Goal: Task Accomplishment & Management: Manage account settings

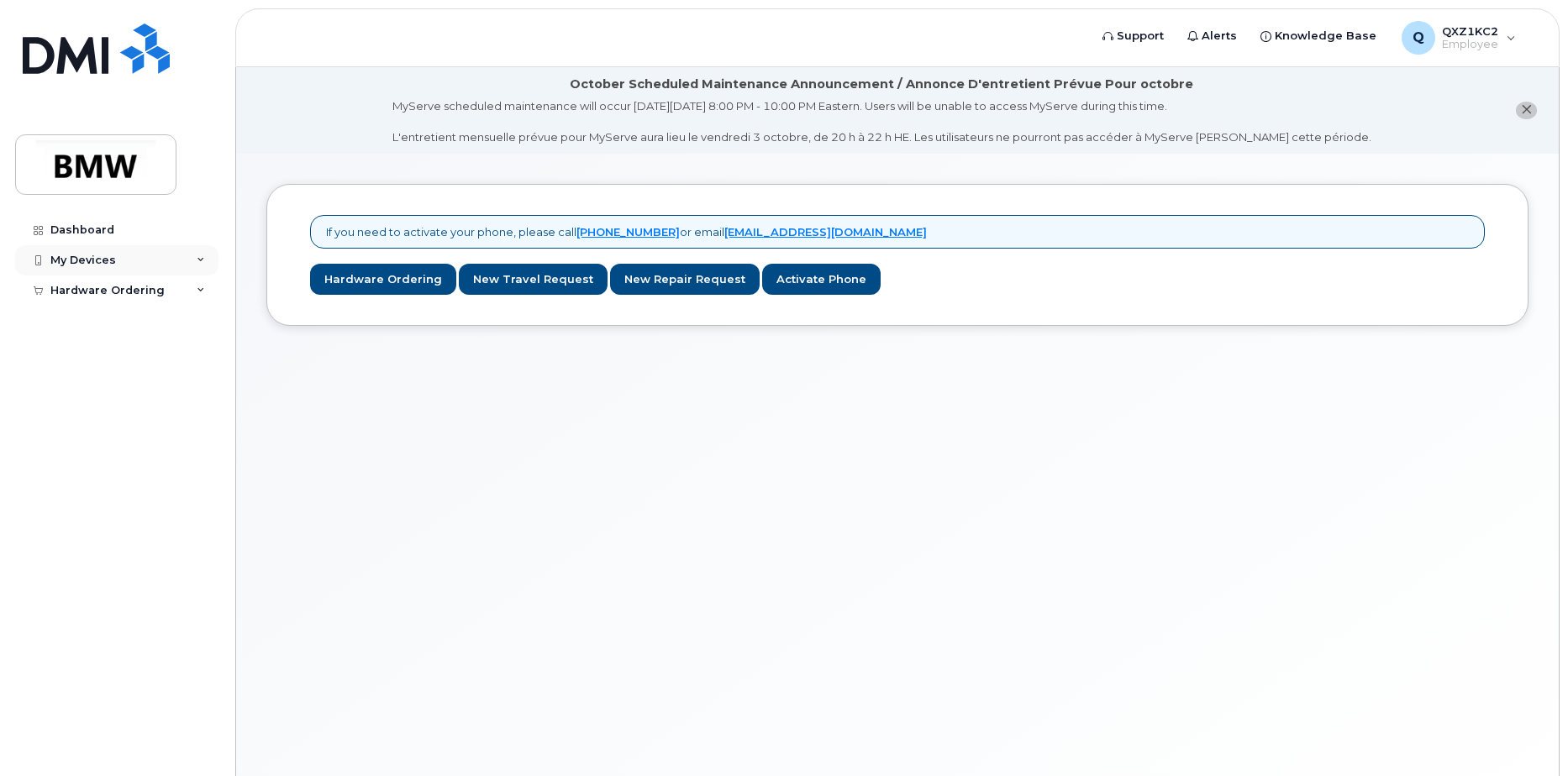
click at [112, 260] on div "My Devices" at bounding box center [83, 260] width 66 height 13
click at [108, 286] on div "Add Device" at bounding box center [91, 291] width 67 height 15
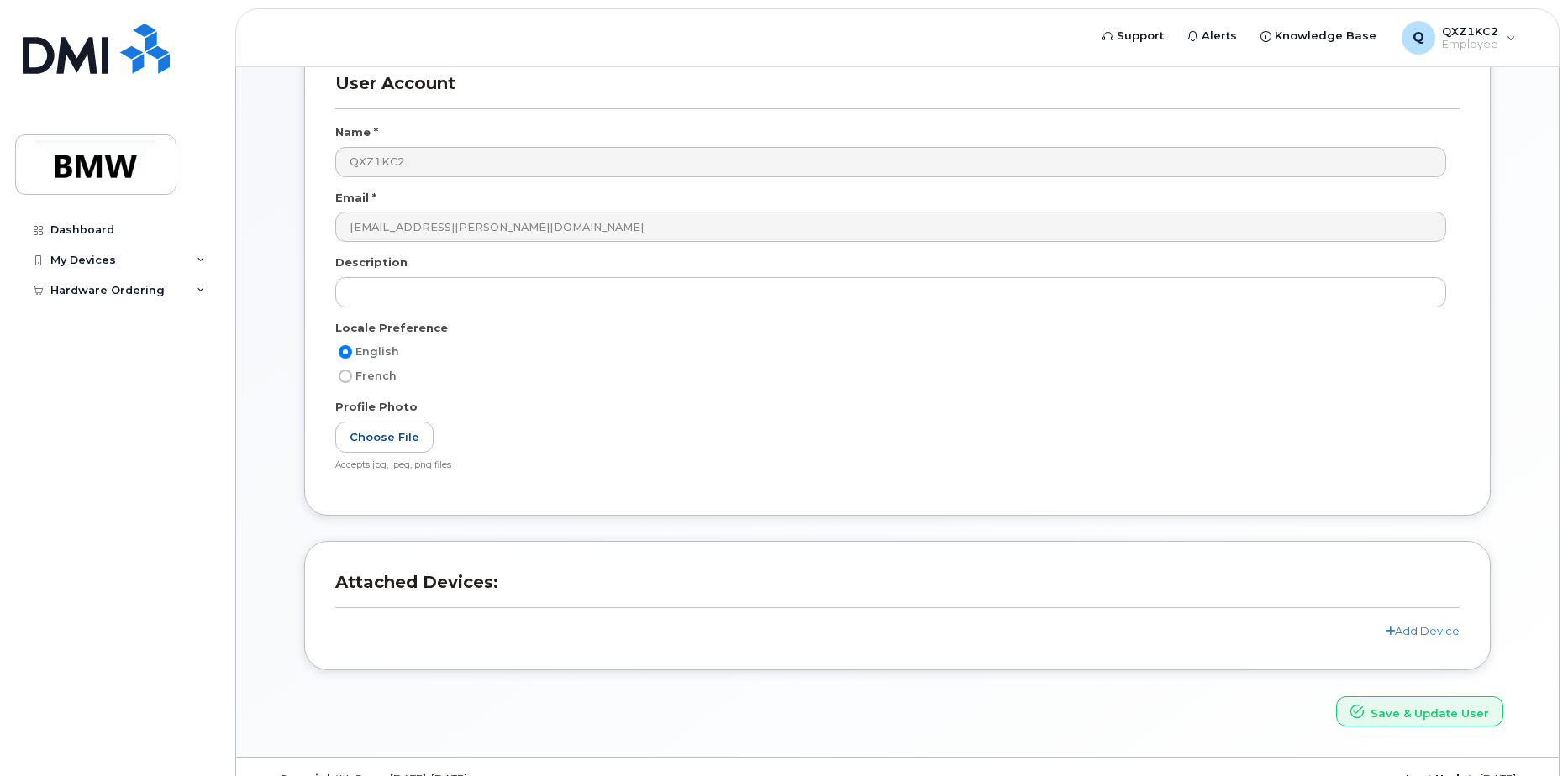
scroll to position [234, 0]
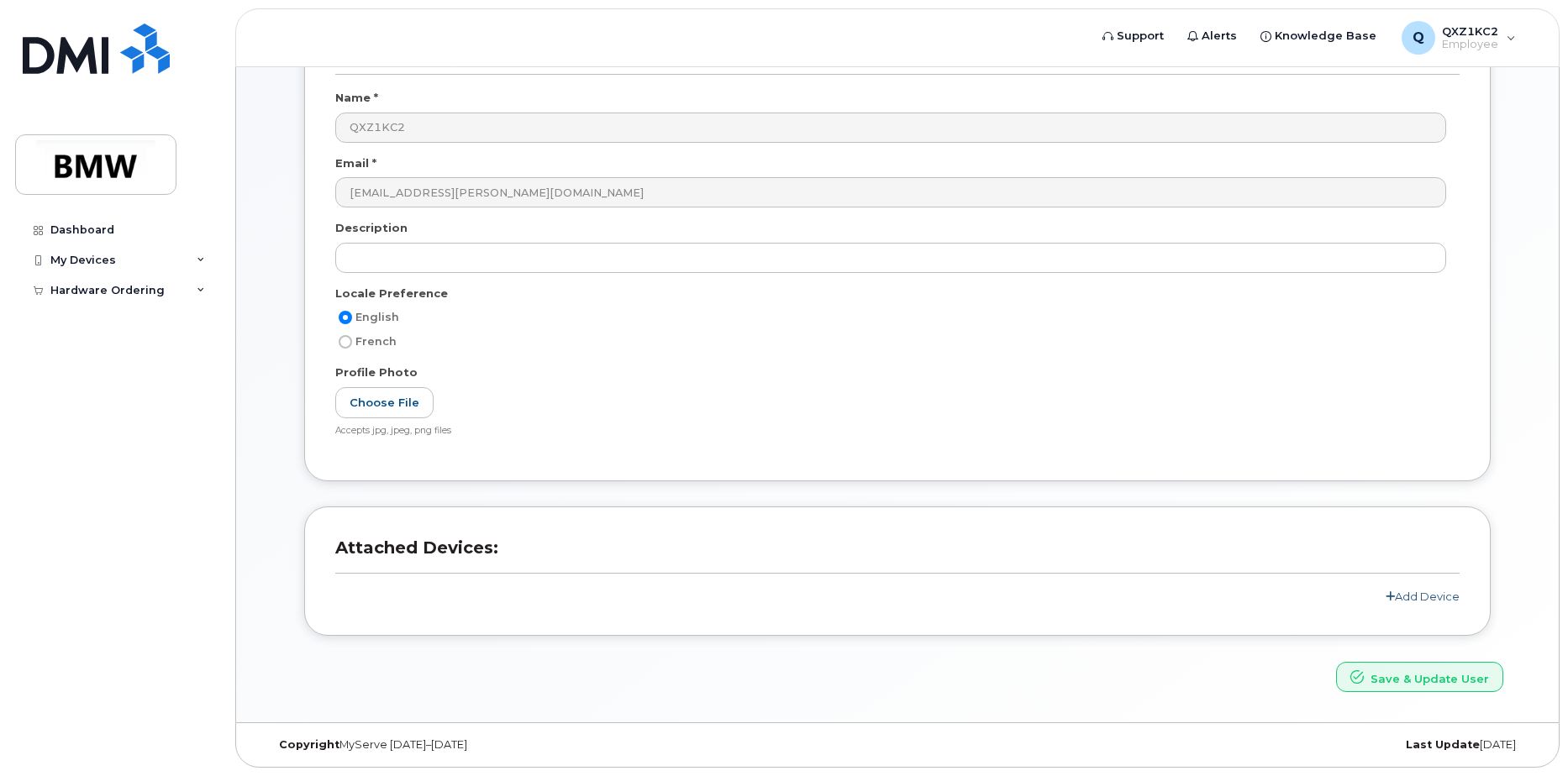
click at [1444, 596] on link "Add Device" at bounding box center [1423, 596] width 74 height 13
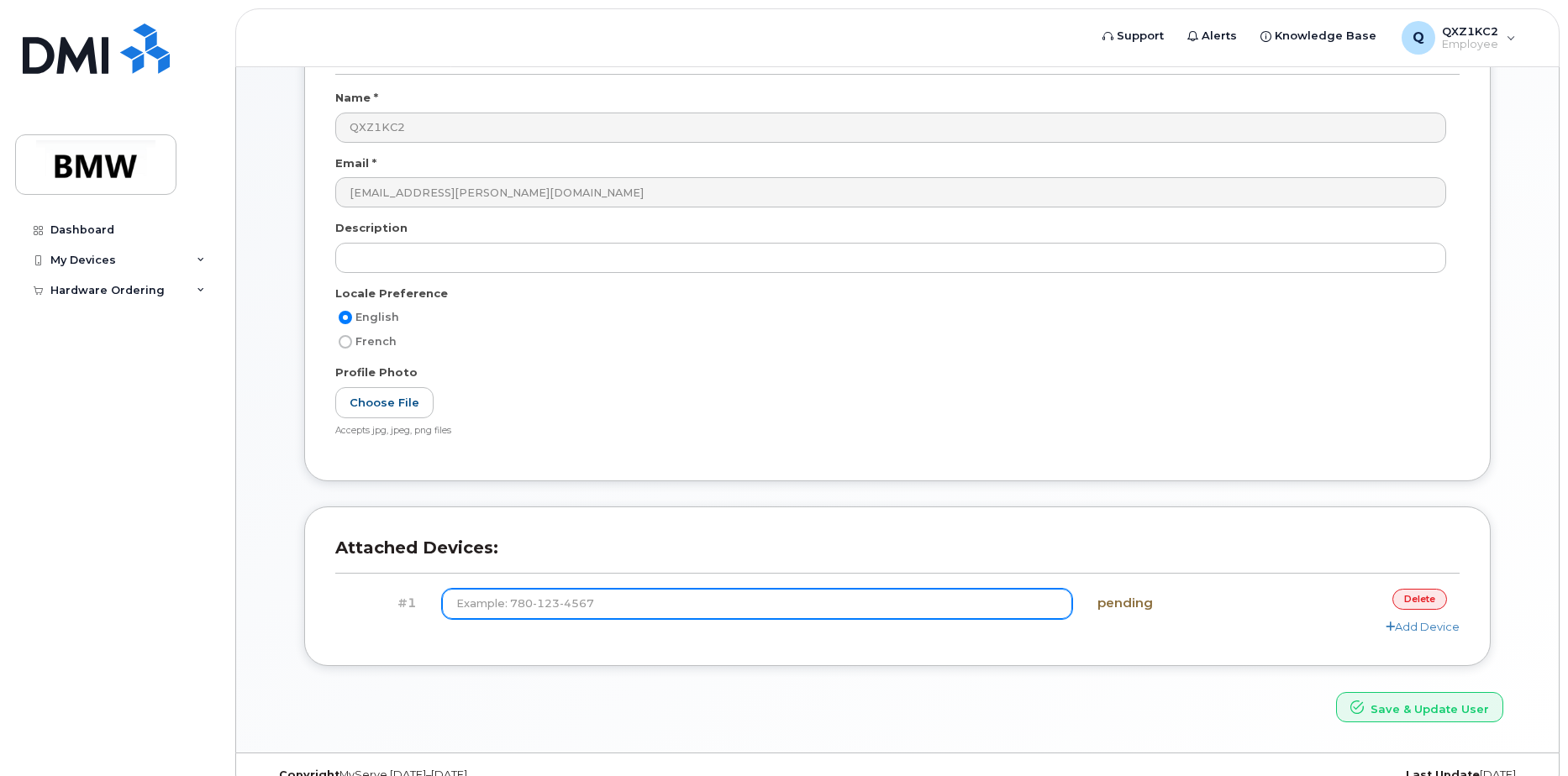
click at [854, 597] on input at bounding box center [758, 603] width 631 height 31
type input "(864) 205-0140"
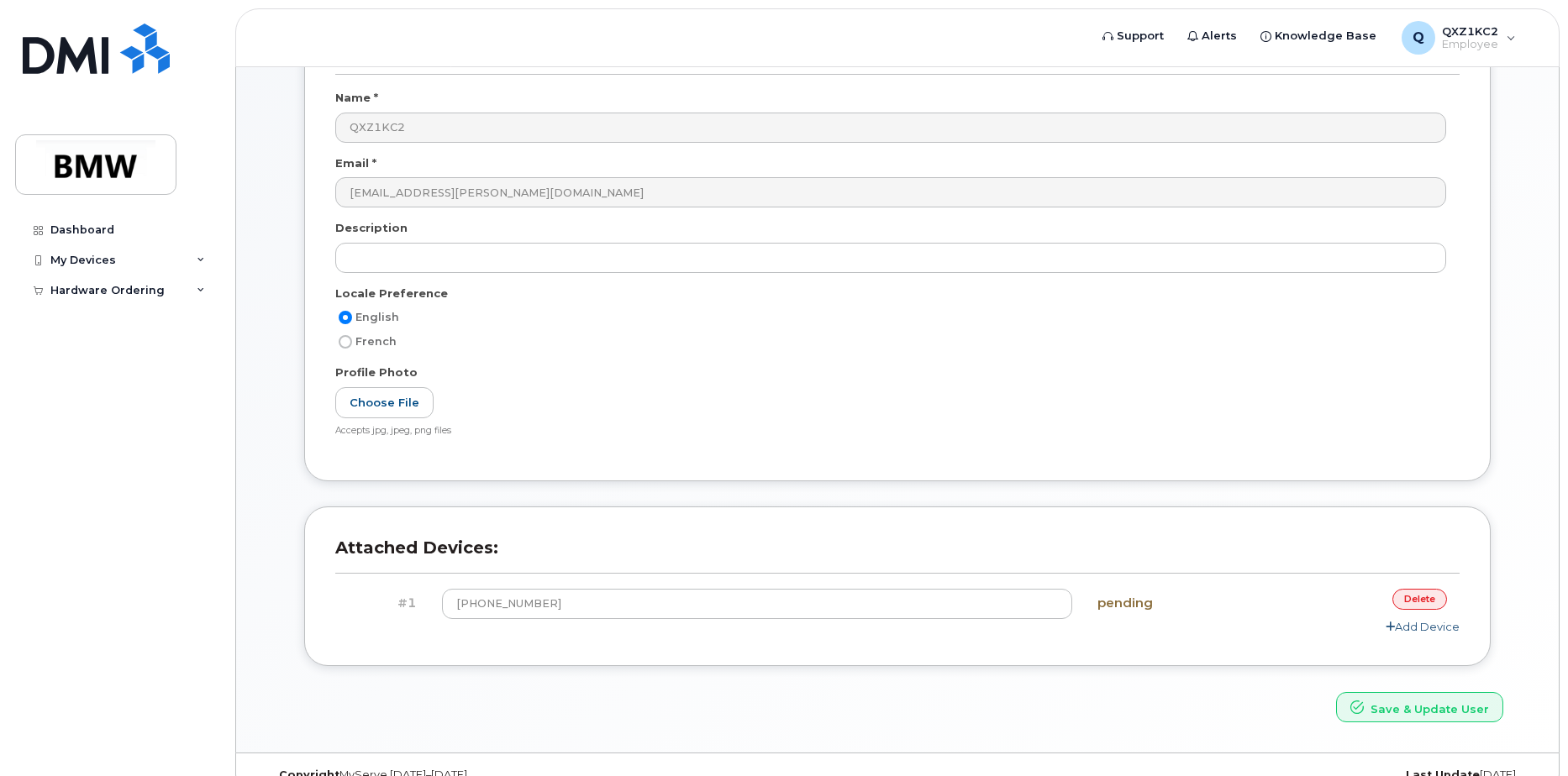
click at [1390, 628] on icon at bounding box center [1390, 627] width 10 height 11
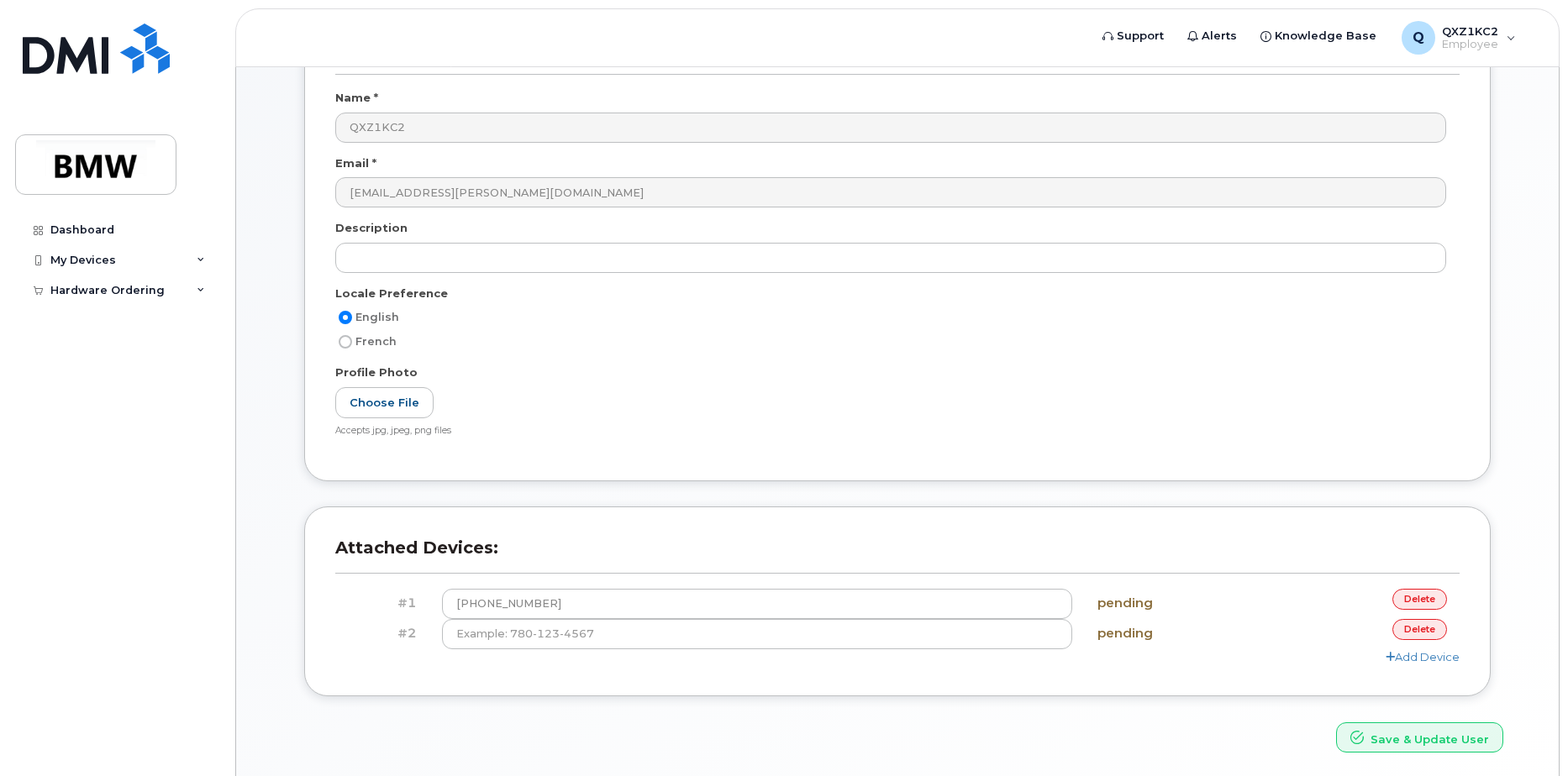
click at [1419, 630] on link "delete" at bounding box center [1420, 630] width 54 height 21
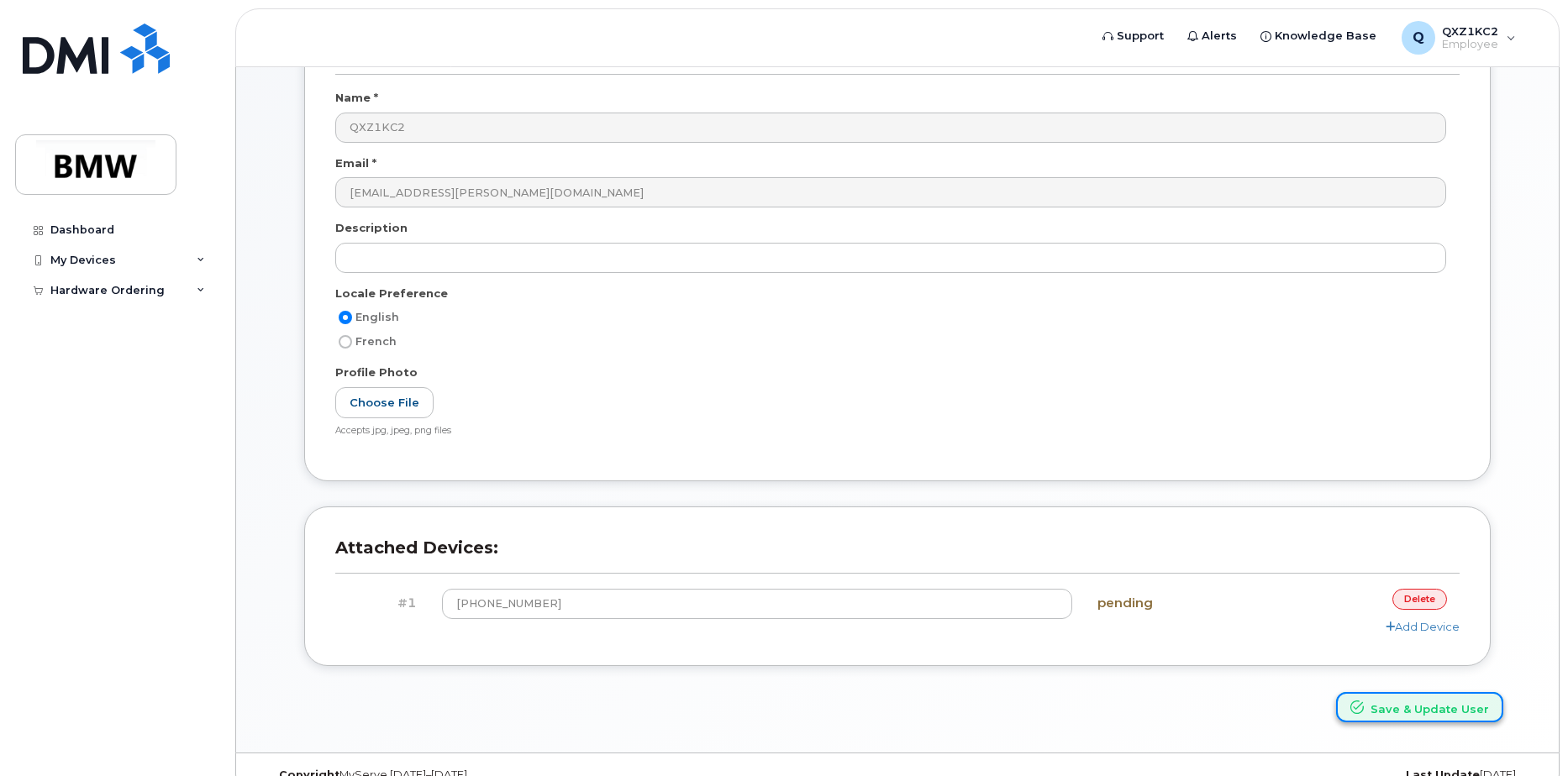
click at [1385, 717] on button "Save & Update User" at bounding box center [1419, 707] width 167 height 31
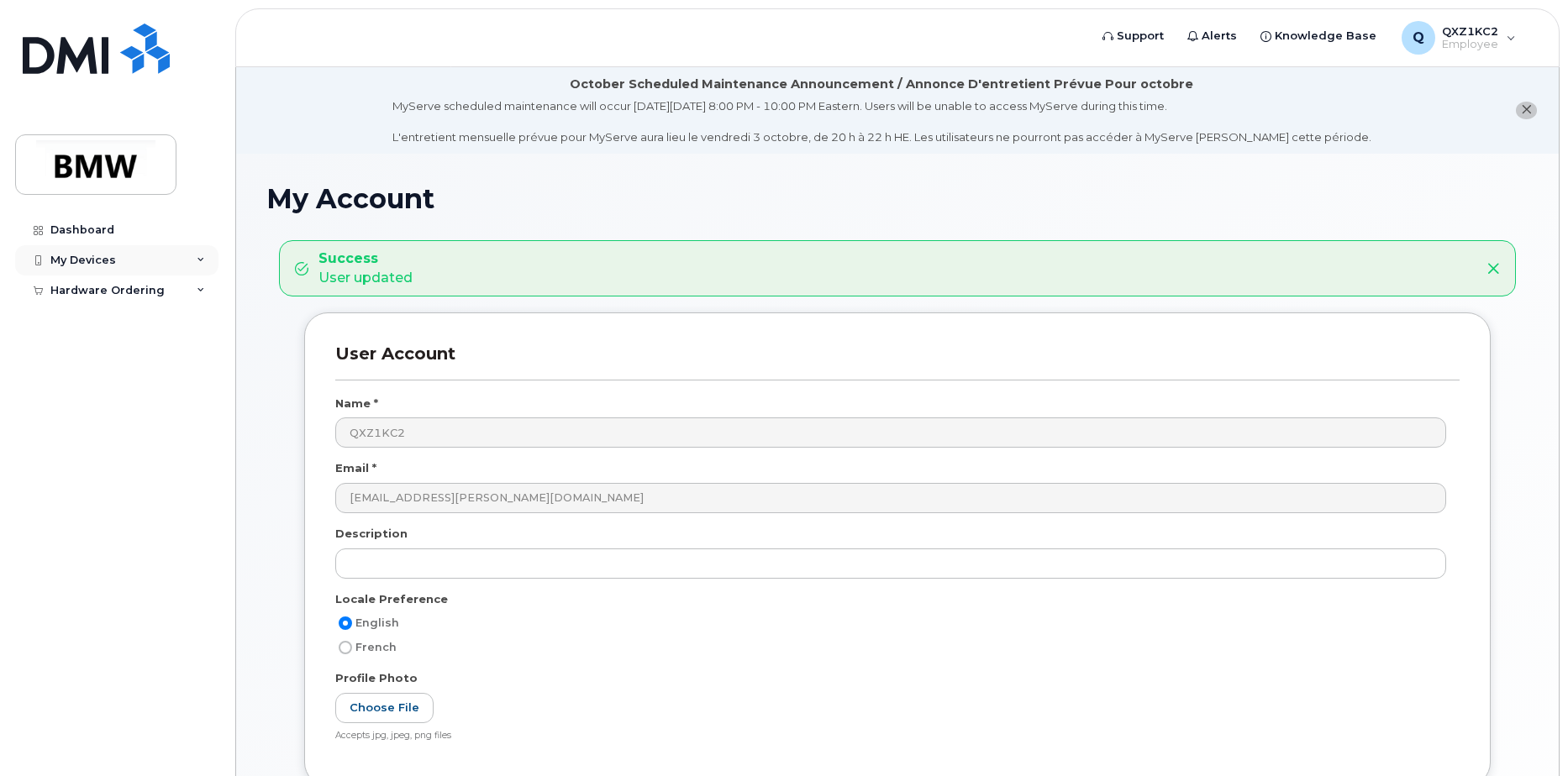
click at [201, 250] on div "My Devices" at bounding box center [117, 260] width 203 height 31
click at [159, 316] on div "Hardware Ordering" at bounding box center [117, 322] width 203 height 31
click at [79, 230] on div "Dashboard" at bounding box center [82, 229] width 64 height 13
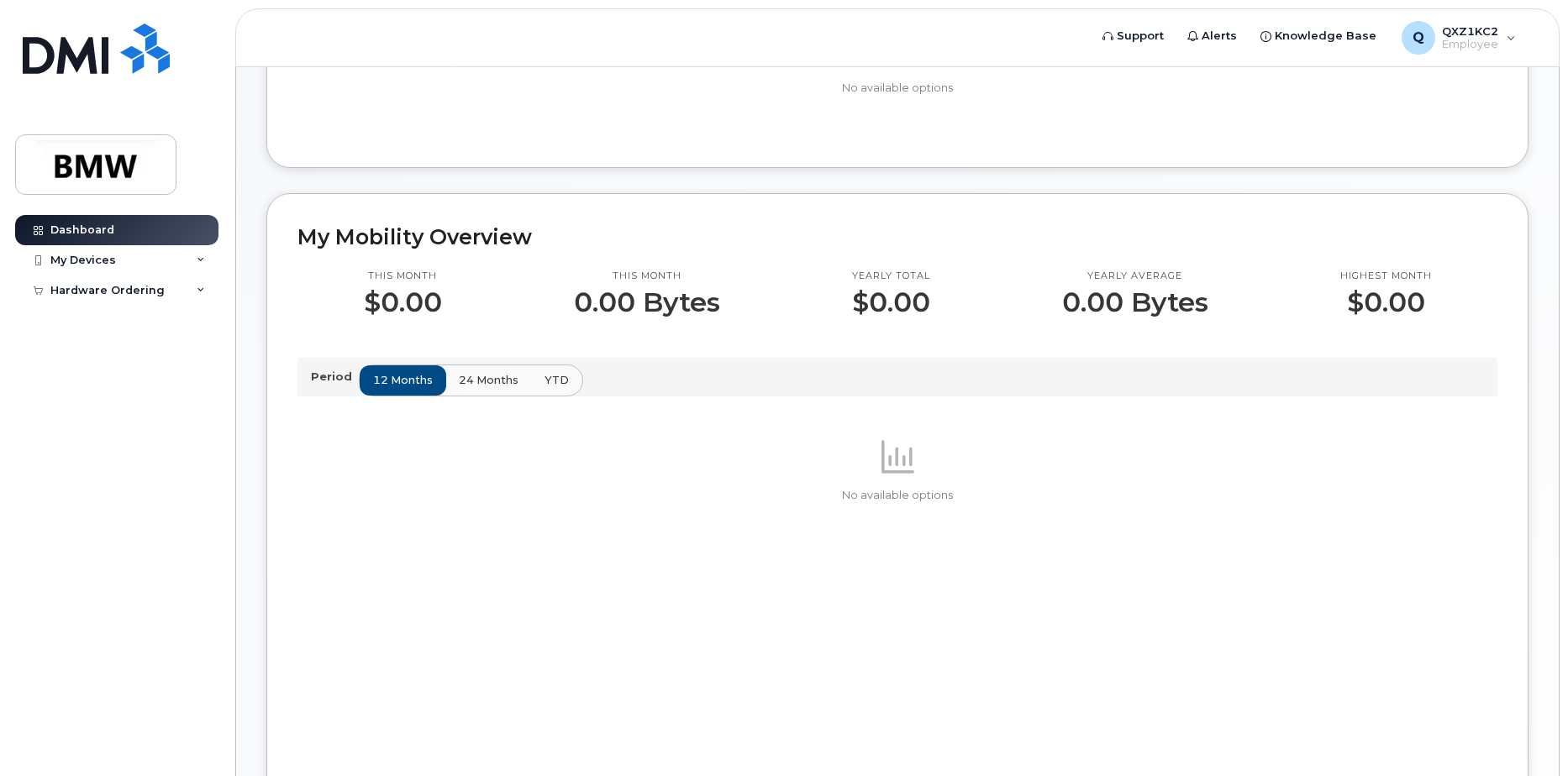
scroll to position [336, 0]
click at [485, 385] on button "24 months" at bounding box center [489, 379] width 88 height 31
click at [422, 387] on span "12 months" at bounding box center [404, 379] width 60 height 16
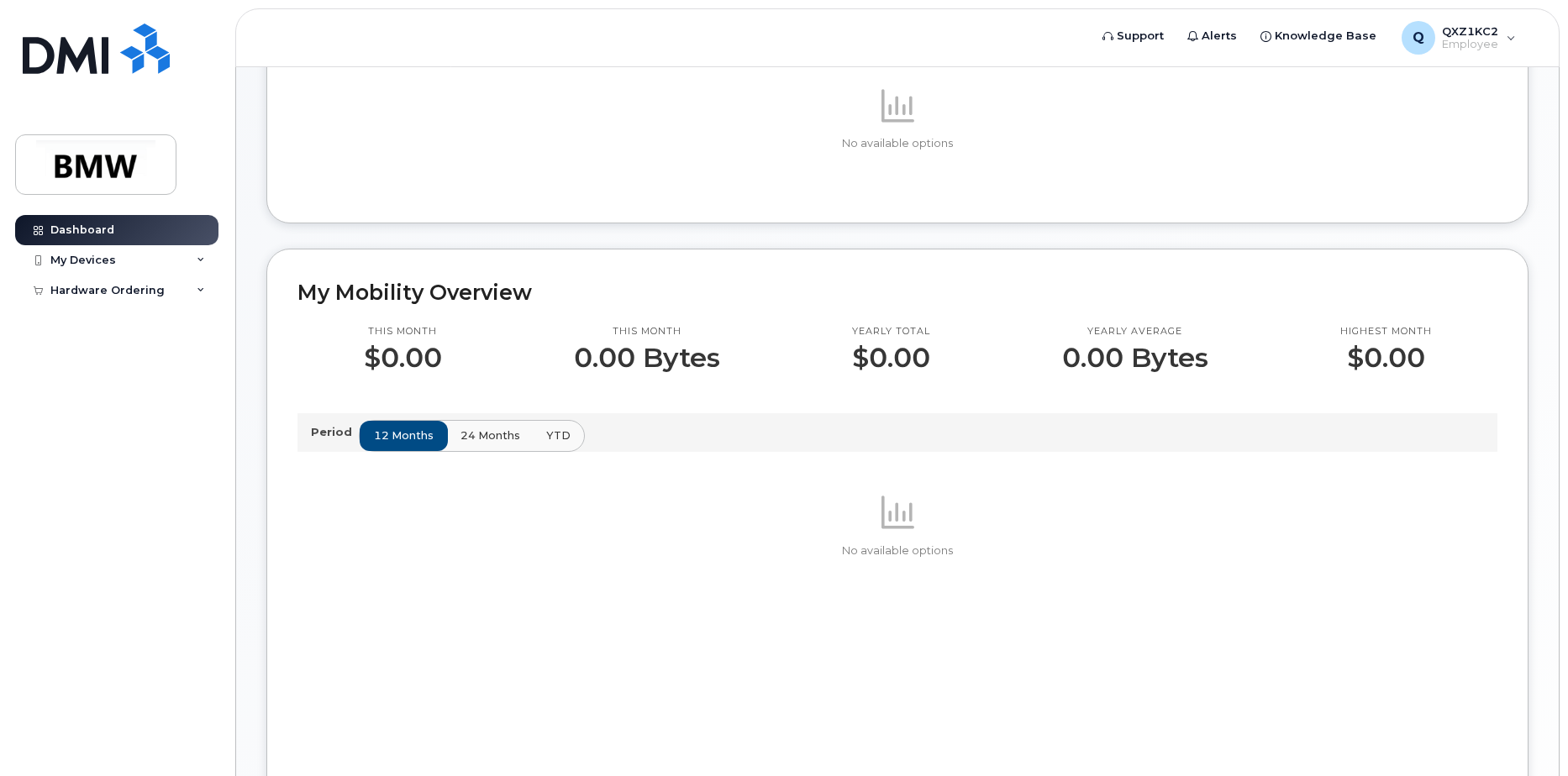
scroll to position [0, 0]
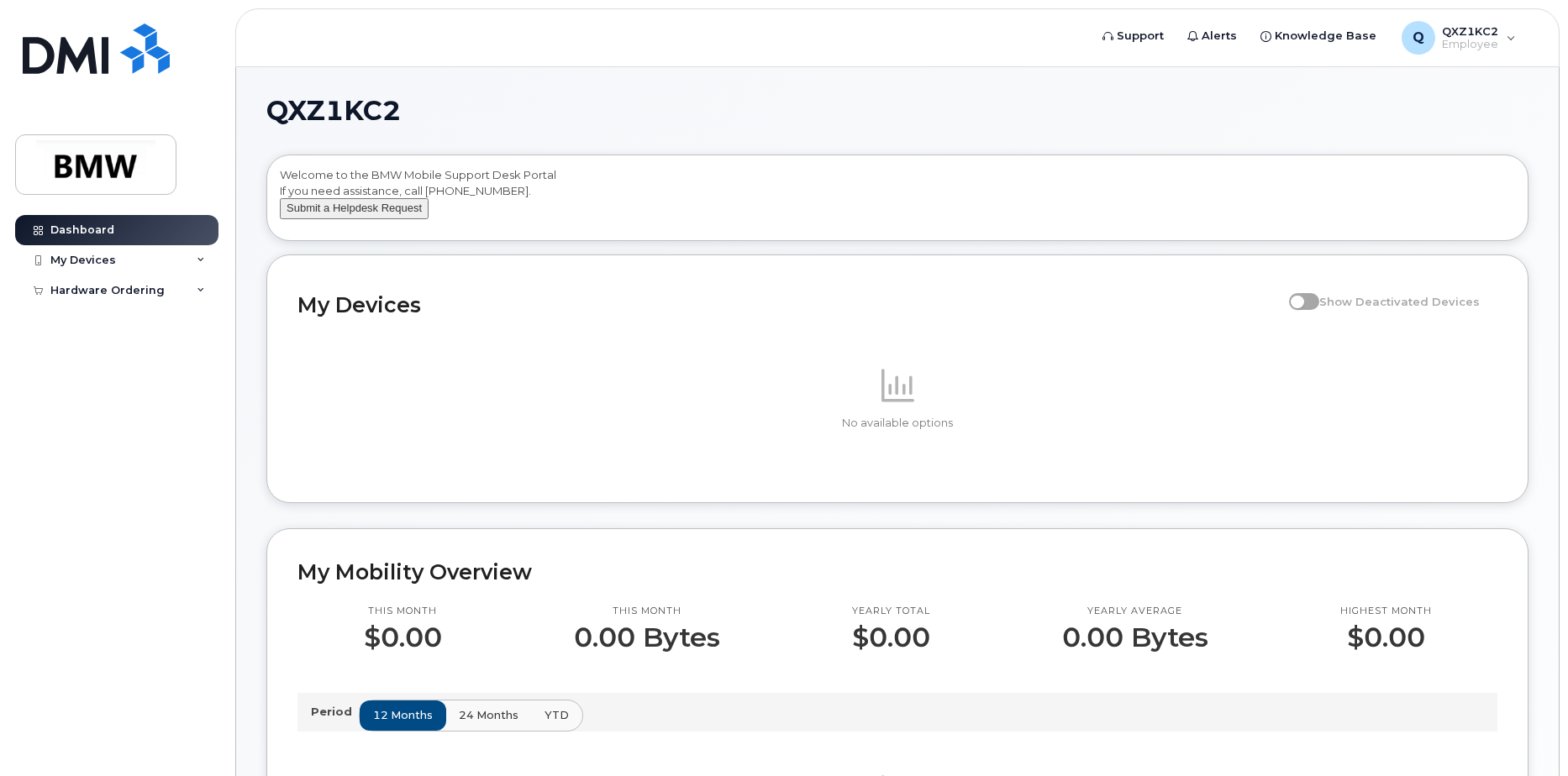
click at [349, 219] on button "Submit a Helpdesk Request" at bounding box center [354, 208] width 149 height 21
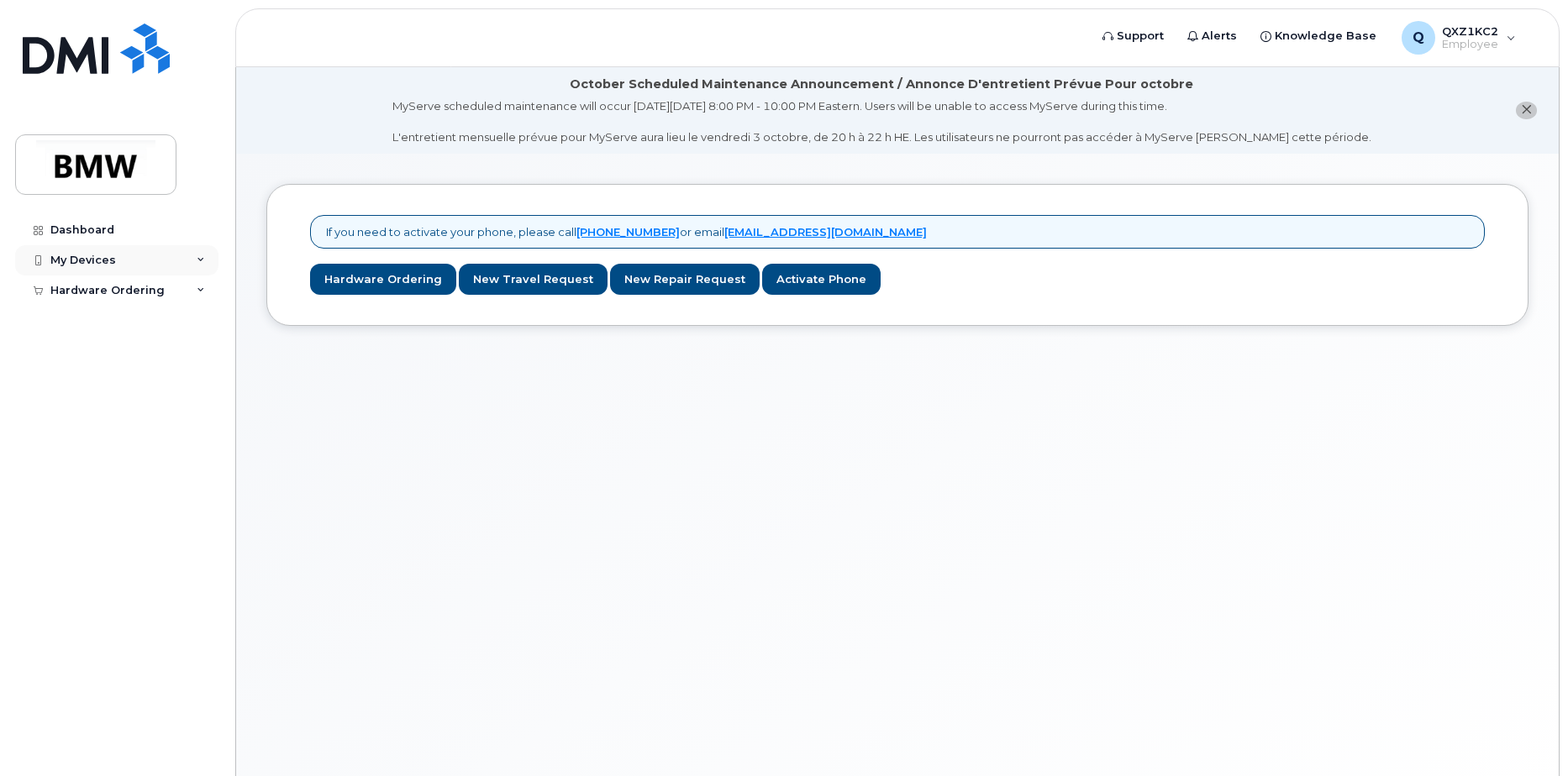
click at [79, 258] on div "My Devices" at bounding box center [83, 260] width 66 height 13
click at [87, 232] on div "Dashboard" at bounding box center [82, 229] width 64 height 13
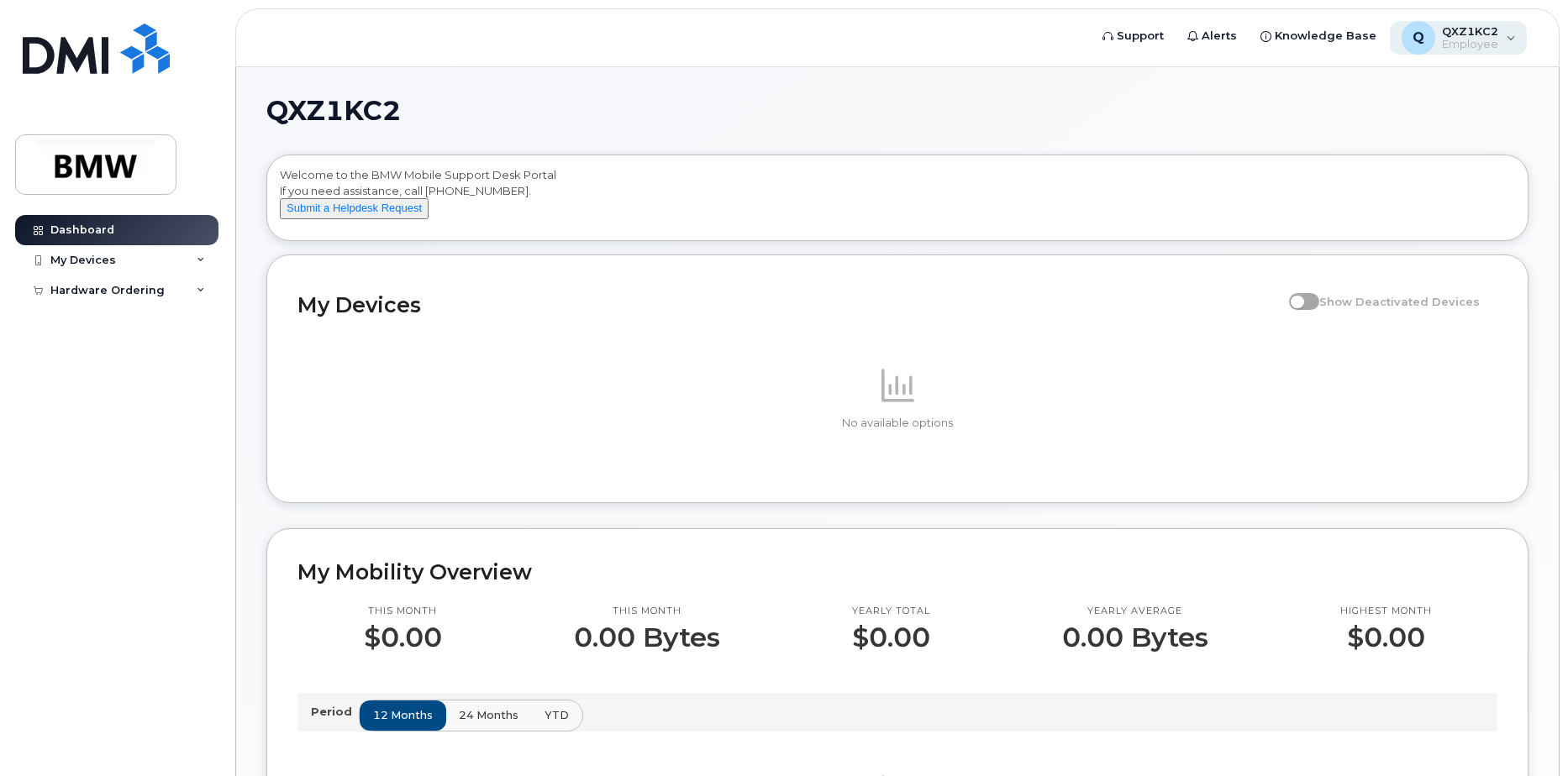
click at [1505, 37] on div "Q QXZ1KC2 Employee" at bounding box center [1459, 38] width 138 height 33
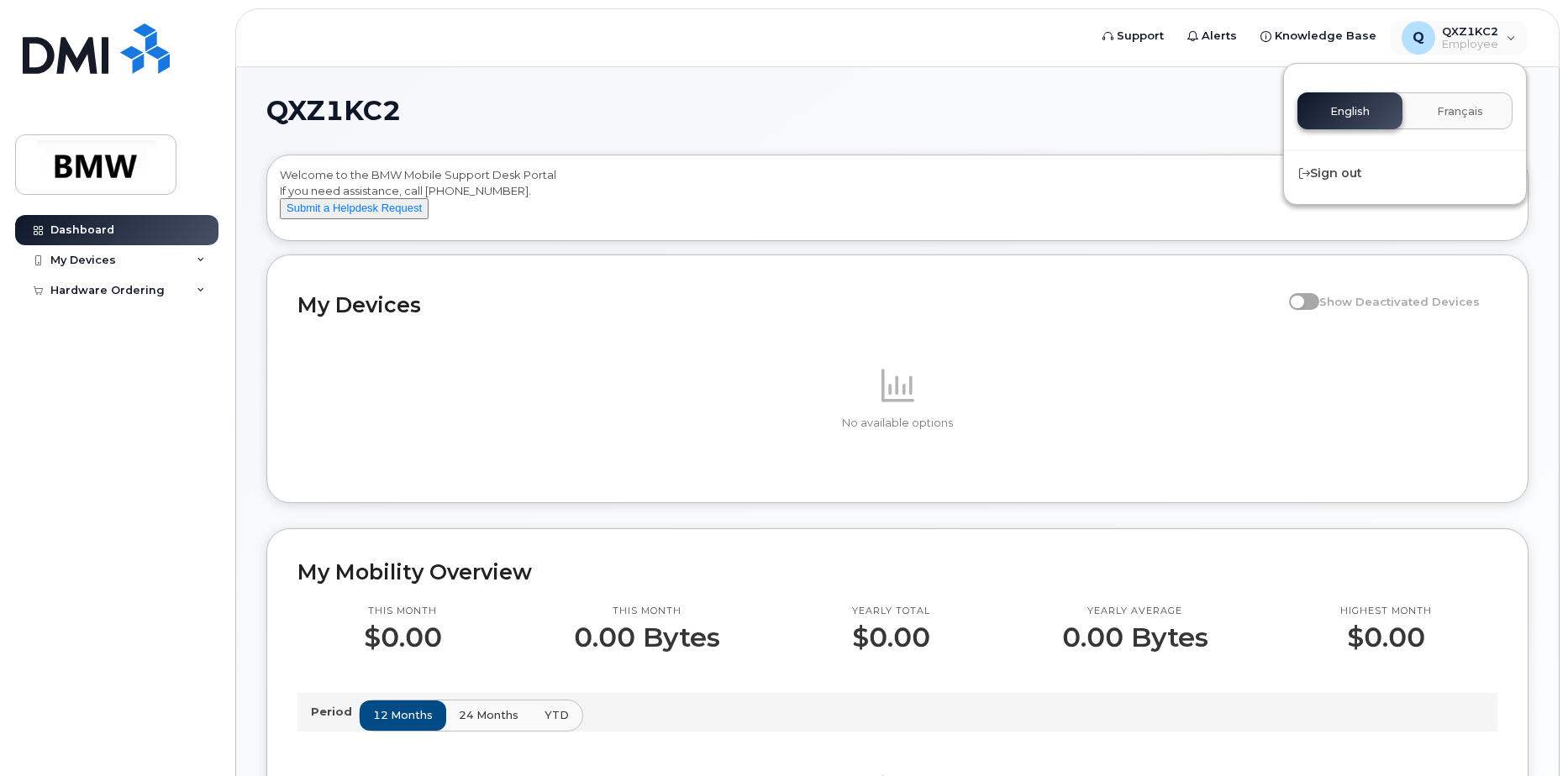
click at [1204, 95] on div "QXZ1KC2 Welcome to the BMW Mobile Support Desk Portal If you need assistance, c…" at bounding box center [898, 782] width 1323 height 1429
click at [193, 261] on div "My Devices" at bounding box center [117, 260] width 203 height 31
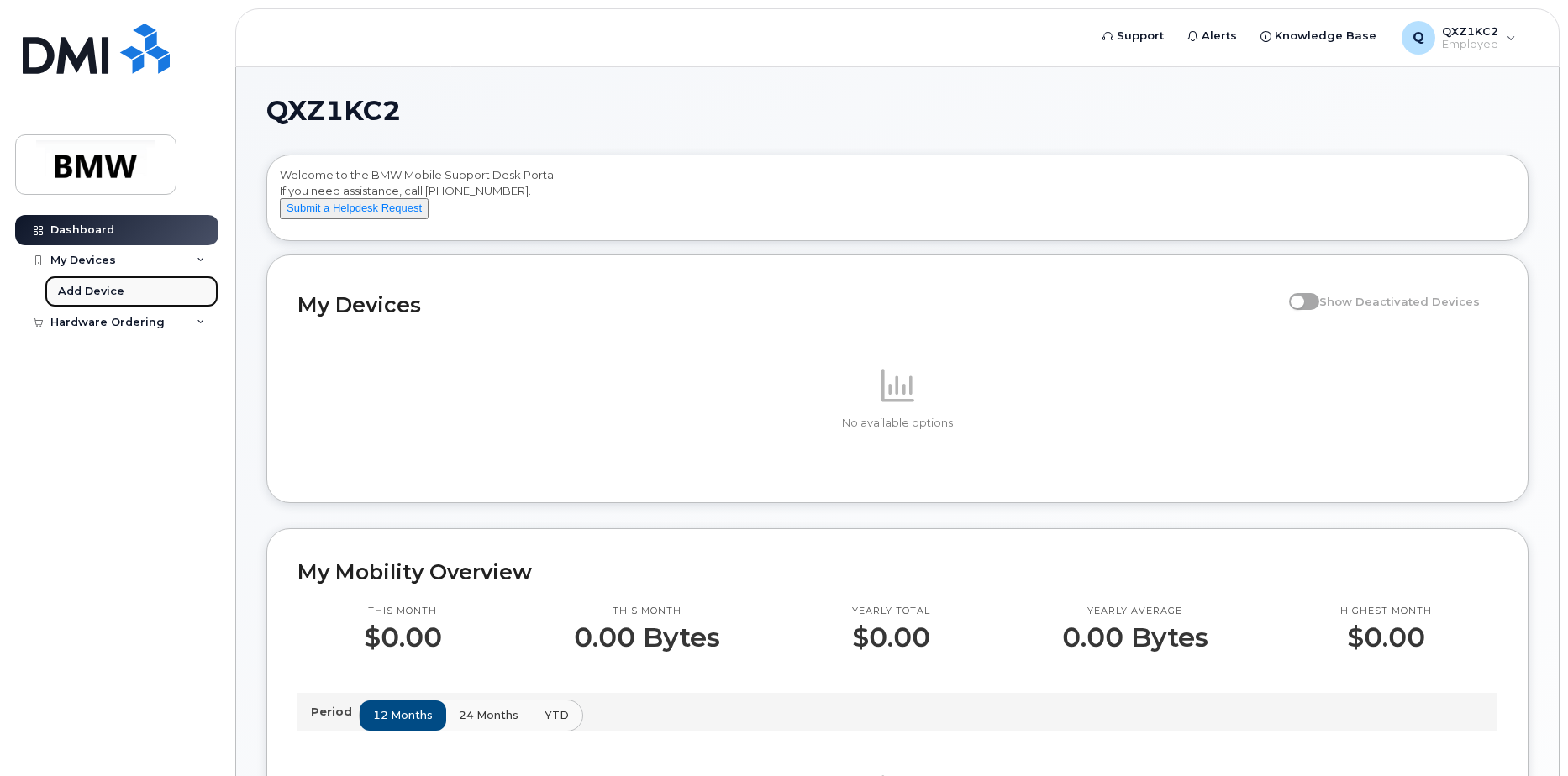
click at [145, 288] on link "Add Device" at bounding box center [131, 292] width 174 height 32
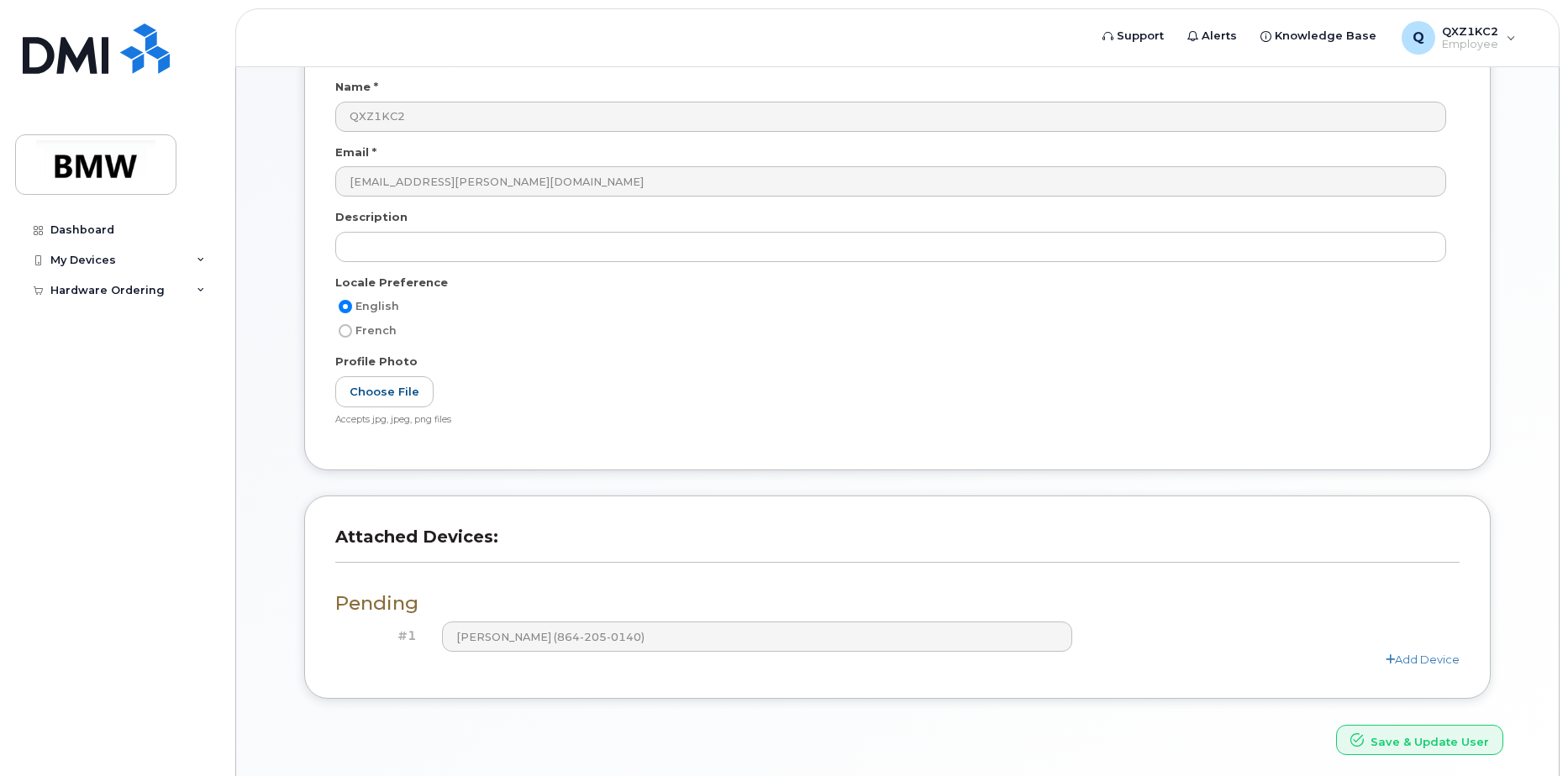
scroll to position [55, 0]
